Goal: Transaction & Acquisition: Purchase product/service

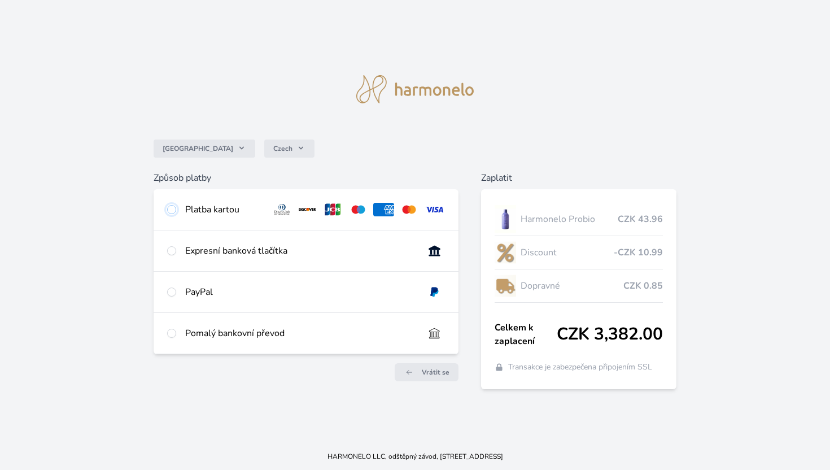
click at [173, 209] on input "radio" at bounding box center [171, 209] width 9 height 9
radio input "true"
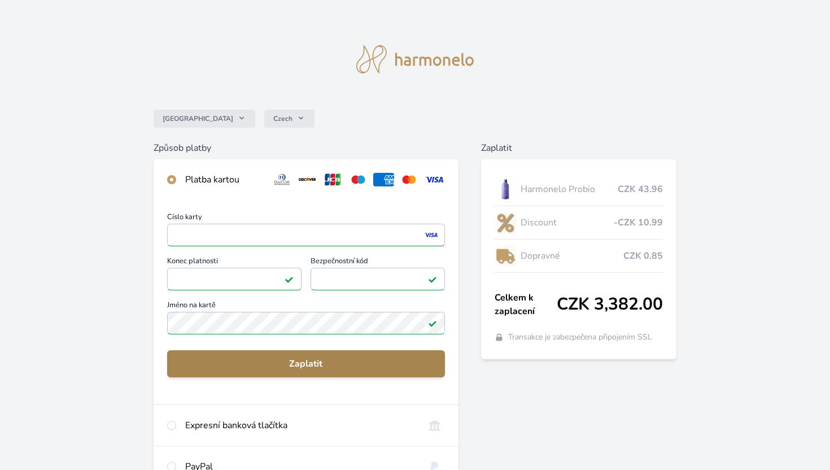
click at [288, 365] on span "Zaplatit" at bounding box center [306, 364] width 260 height 14
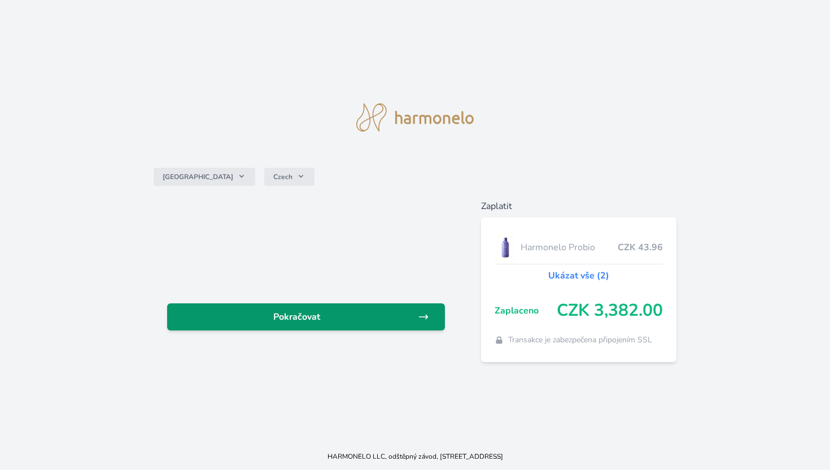
click at [316, 325] on link "Pokračovat" at bounding box center [306, 316] width 278 height 27
